Goal: Find specific page/section: Find specific page/section

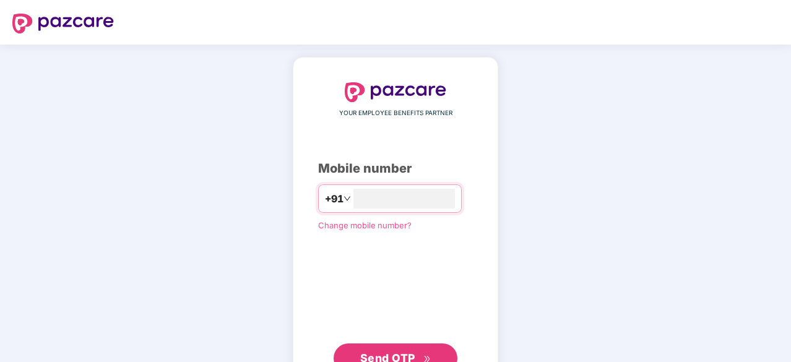
type input "**********"
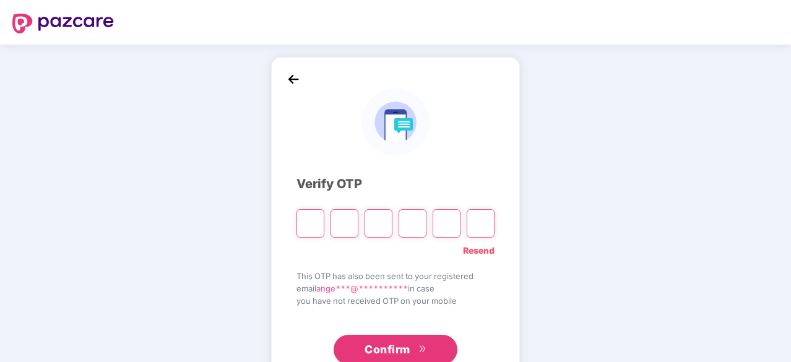
click at [302, 232] on input "Please enter verification code. Digit 1" at bounding box center [311, 223] width 28 height 28
paste input "*"
type input "*"
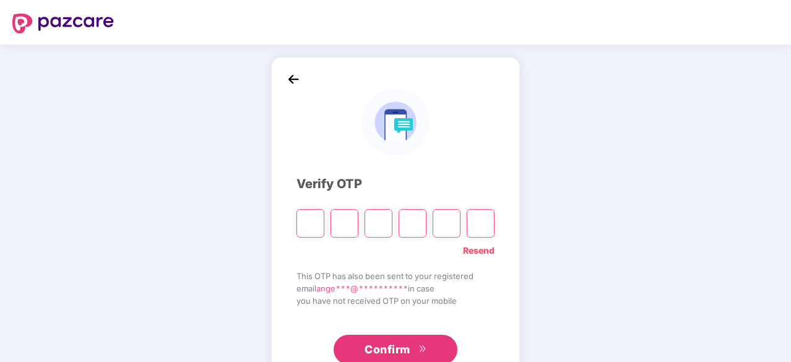
type input "*"
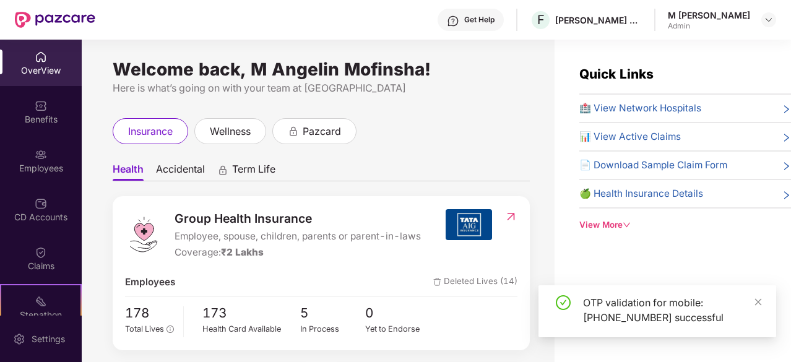
click at [763, 300] on div "OTP validation for mobile: +919488844249 successful" at bounding box center [658, 311] width 238 height 52
click at [53, 167] on div "Employees" at bounding box center [41, 168] width 82 height 12
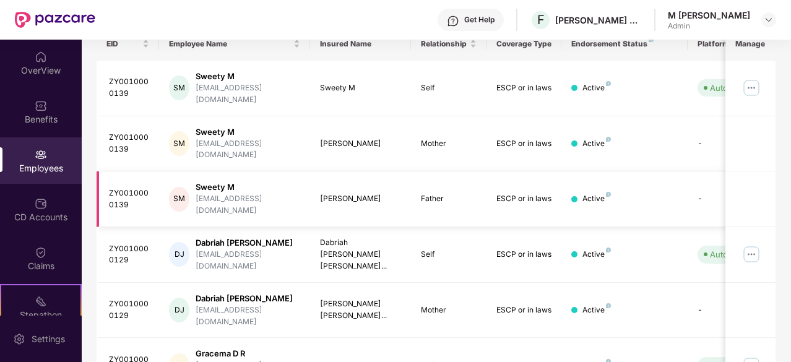
scroll to position [68, 0]
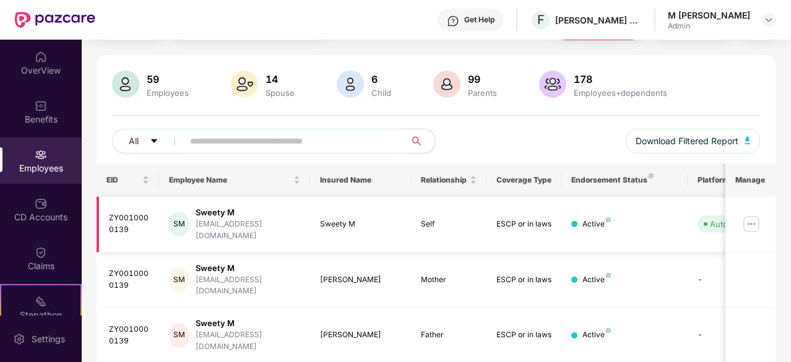
click at [752, 215] on img at bounding box center [752, 224] width 20 height 20
click at [312, 136] on input "text" at bounding box center [289, 141] width 199 height 19
type input "******"
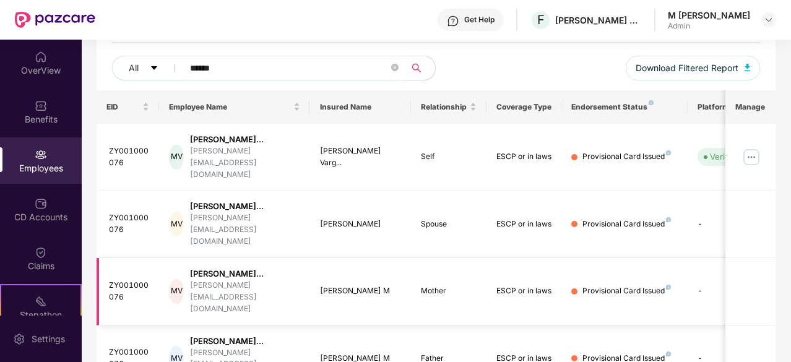
scroll to position [142, 0]
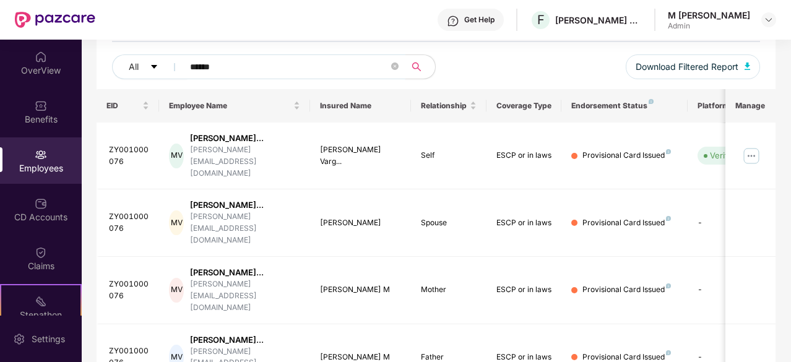
click at [399, 67] on span "******" at bounding box center [290, 66] width 230 height 25
click at [395, 67] on icon "close-circle" at bounding box center [394, 66] width 7 height 7
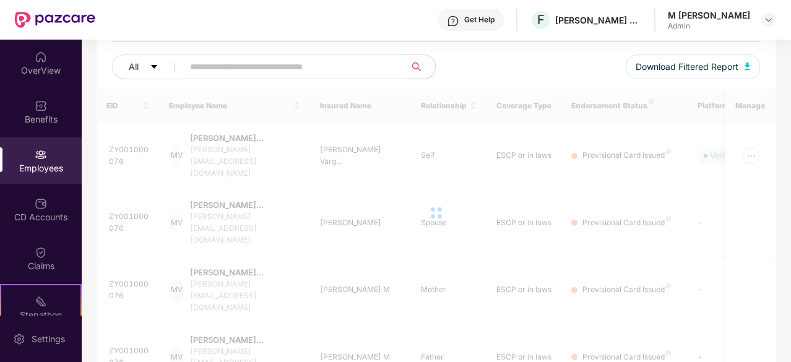
click at [472, 74] on div "All Download Filtered Report" at bounding box center [436, 71] width 648 height 35
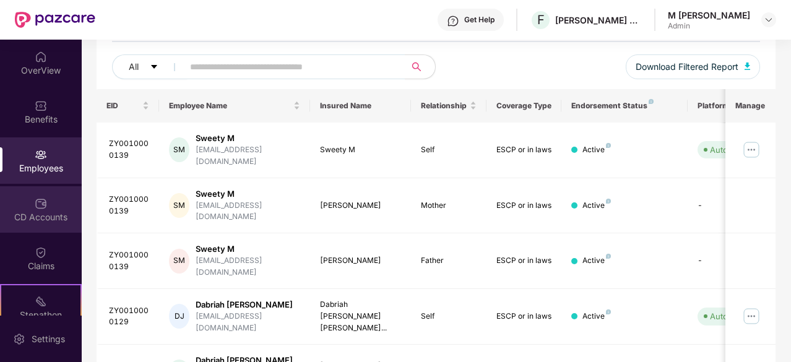
click at [56, 212] on div "CD Accounts" at bounding box center [41, 217] width 82 height 12
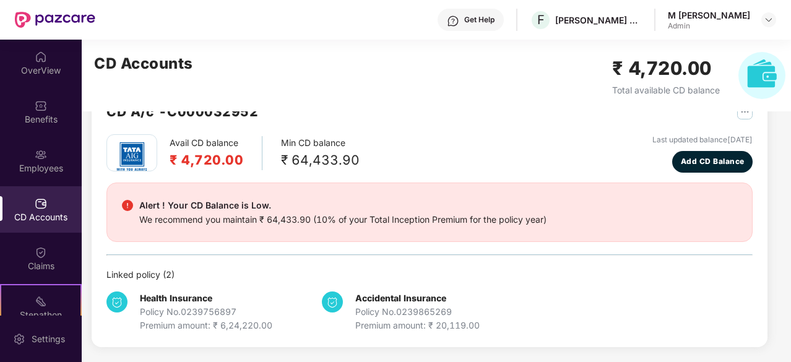
scroll to position [38, 0]
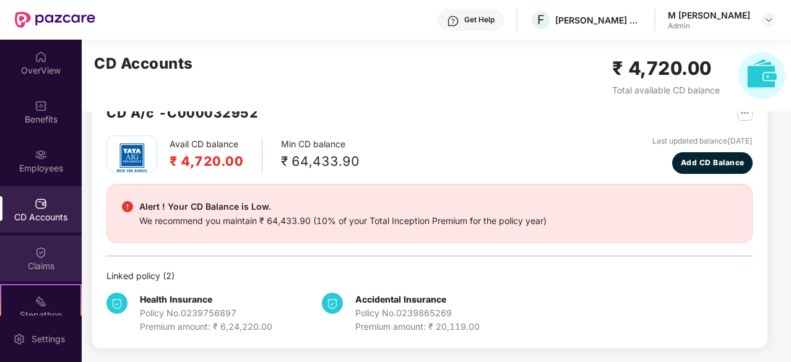
click at [57, 255] on div "Claims" at bounding box center [41, 258] width 82 height 46
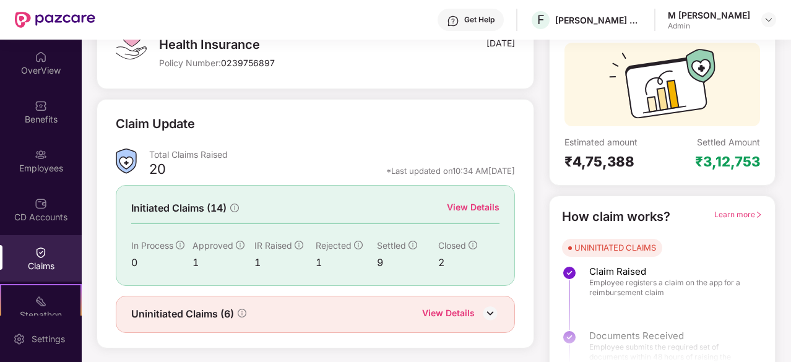
scroll to position [105, 0]
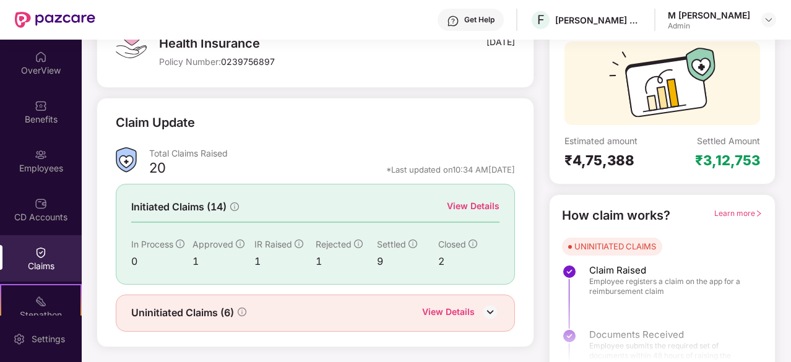
click at [469, 207] on div "View Details" at bounding box center [473, 206] width 53 height 14
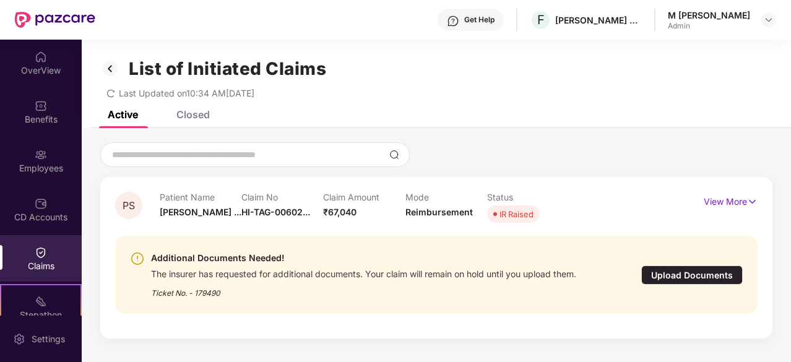
click at [201, 118] on div "Closed" at bounding box center [192, 114] width 33 height 12
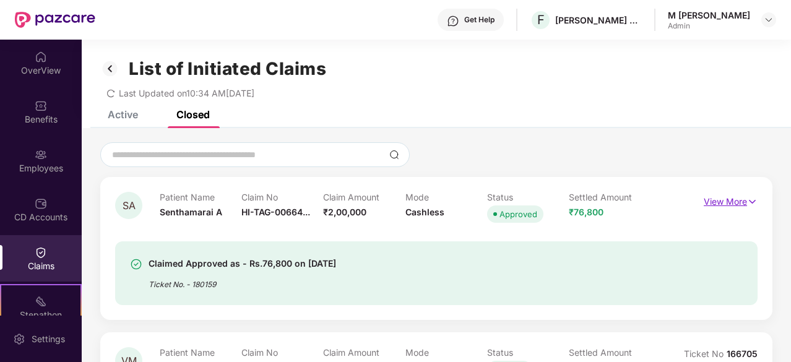
click at [726, 206] on p "View More" at bounding box center [731, 200] width 54 height 17
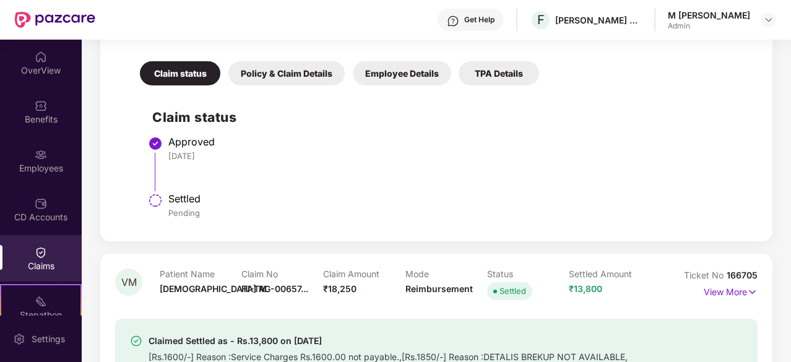
scroll to position [310, 0]
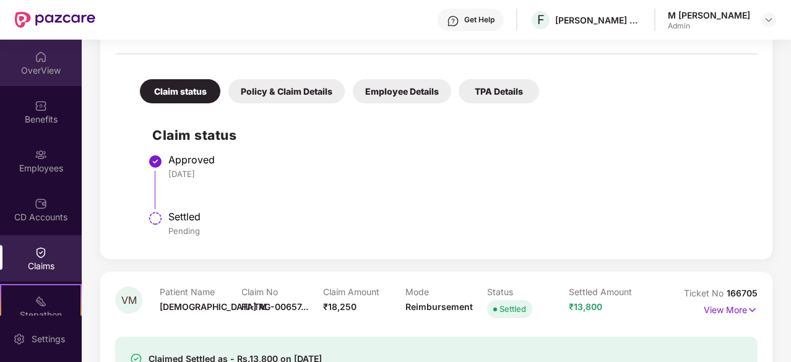
click at [50, 82] on div "OverView" at bounding box center [41, 63] width 82 height 46
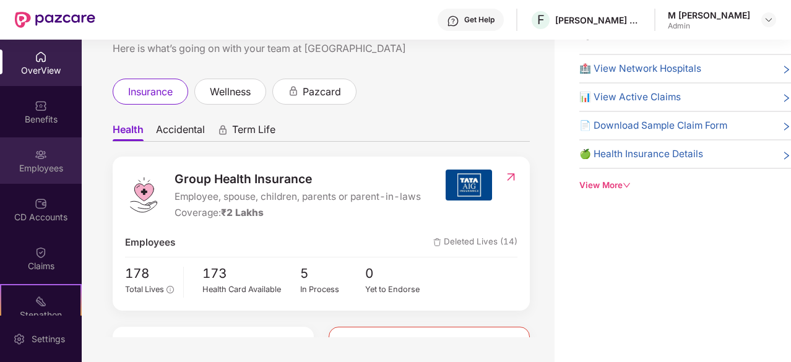
click at [45, 161] on div "Employees" at bounding box center [41, 160] width 82 height 46
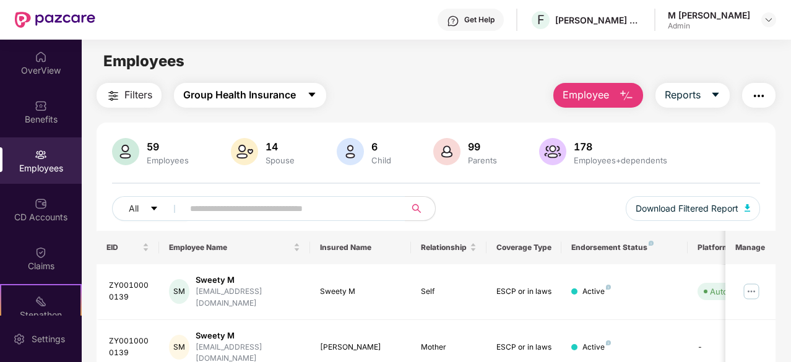
click at [310, 97] on icon "caret-down" at bounding box center [312, 95] width 10 height 10
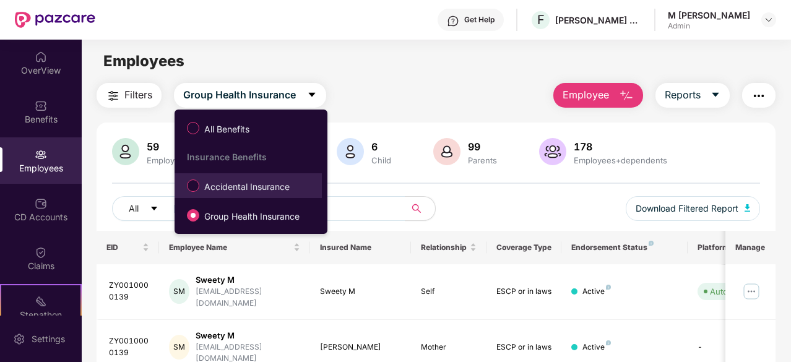
click at [232, 191] on span "Accidental Insurance" at bounding box center [246, 187] width 95 height 14
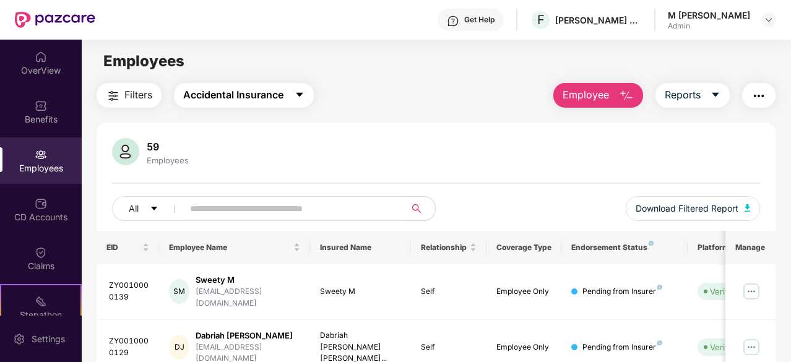
click at [290, 91] on button "Accidental Insurance" at bounding box center [244, 95] width 140 height 25
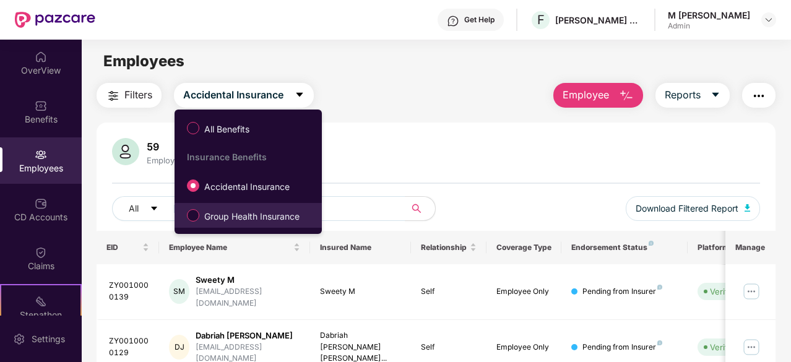
click at [216, 217] on span "Group Health Insurance" at bounding box center [251, 217] width 105 height 14
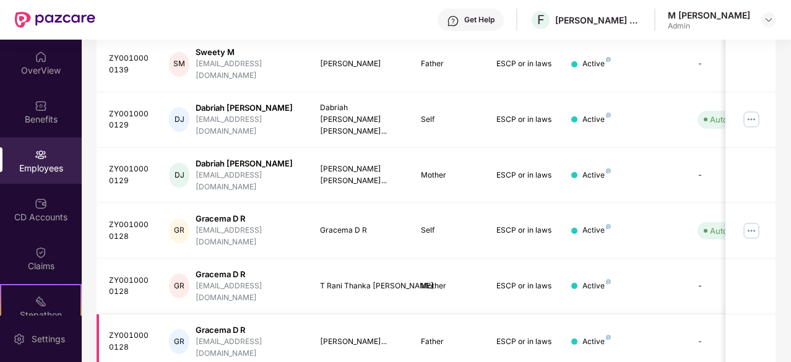
scroll to position [348, 0]
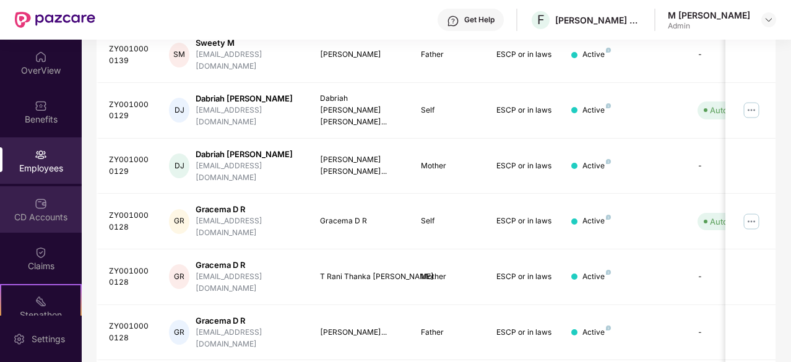
click at [43, 216] on div "CD Accounts" at bounding box center [41, 217] width 82 height 12
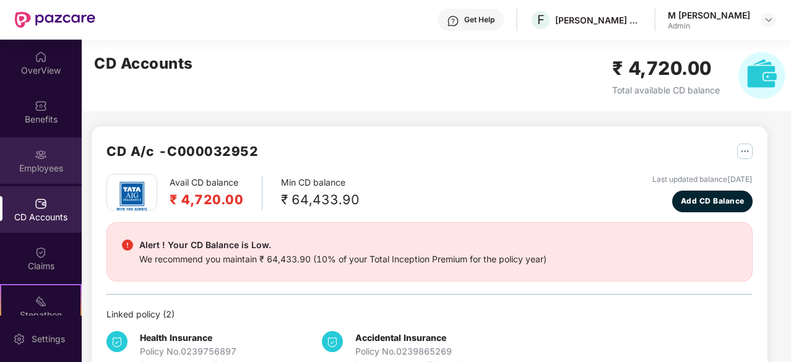
click at [56, 161] on div "Employees" at bounding box center [41, 160] width 82 height 46
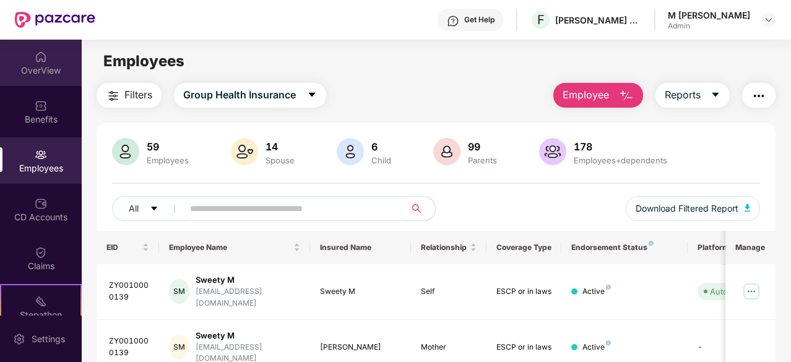
click at [46, 70] on div "OverView" at bounding box center [41, 70] width 82 height 12
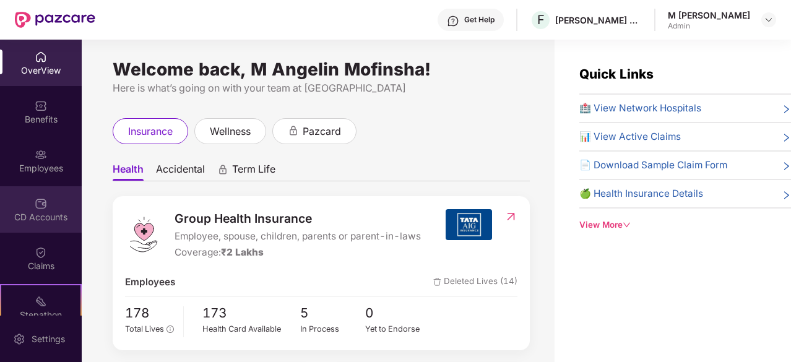
click at [42, 218] on div "CD Accounts" at bounding box center [41, 217] width 82 height 12
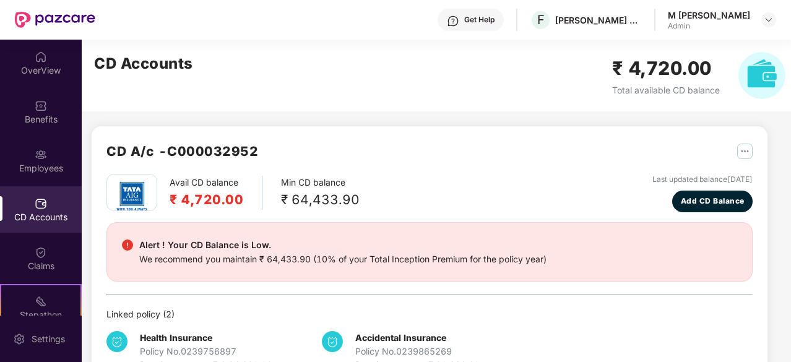
scroll to position [38, 0]
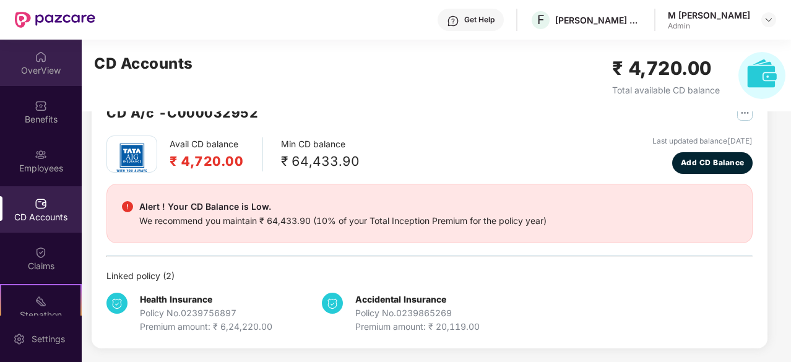
click at [48, 60] on div "OverView" at bounding box center [41, 63] width 82 height 46
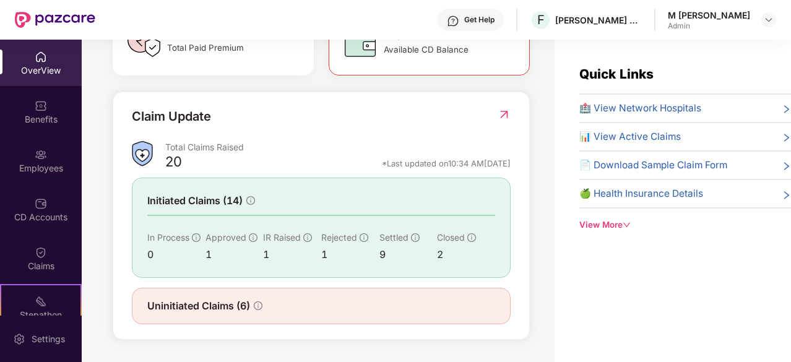
scroll to position [40, 0]
